Goal: Task Accomplishment & Management: Use online tool/utility

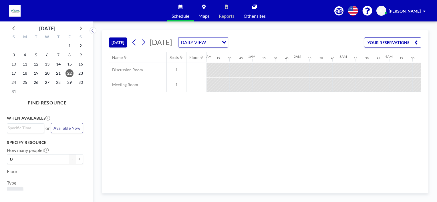
scroll to position [0, 562]
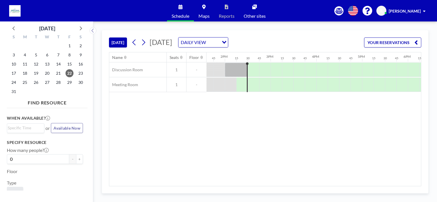
scroll to position [0, 640]
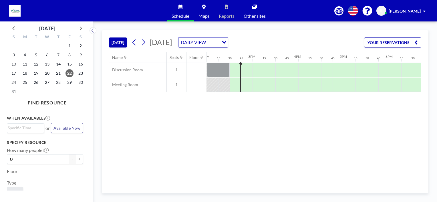
scroll to position [0, 651]
